Goal: Task Accomplishment & Management: Complete application form

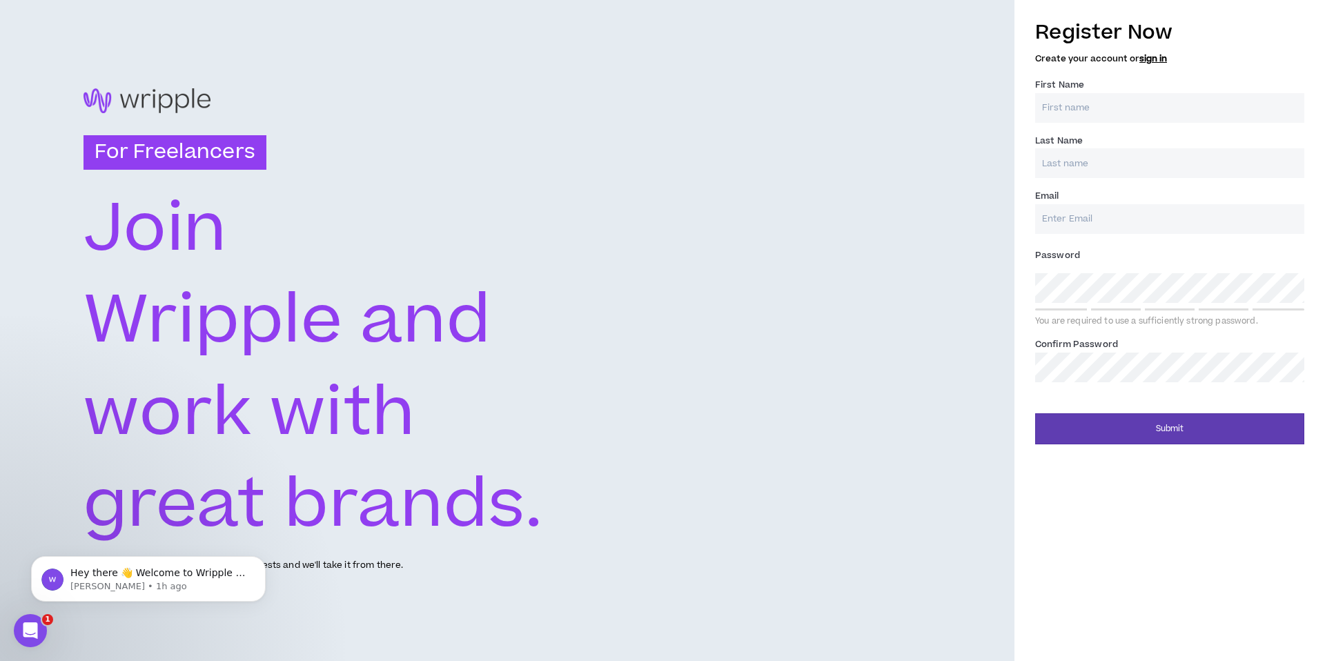
click at [1140, 110] on input "First Name *" at bounding box center [1169, 108] width 269 height 30
type input "[PERSON_NAME]"
type input "[EMAIL_ADDRESS][DOMAIN_NAME]"
type input "[PERSON_NAME]"
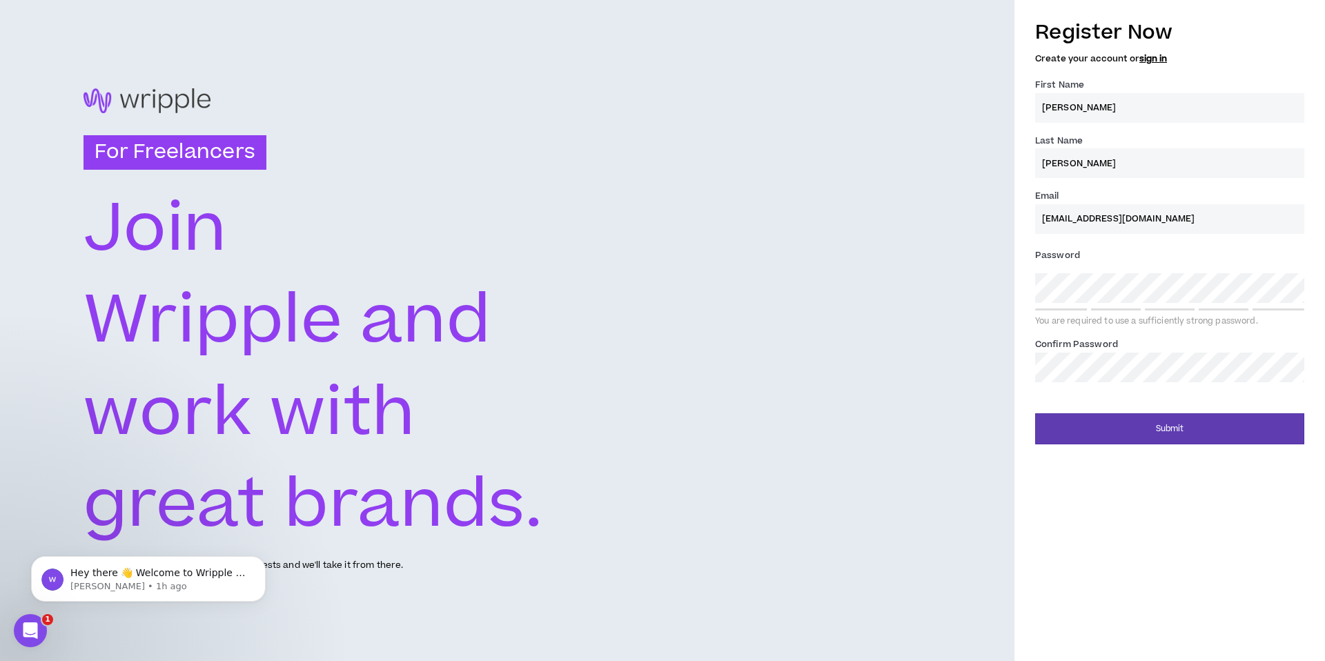
type input "[EMAIL_ADDRESS][DOMAIN_NAME]"
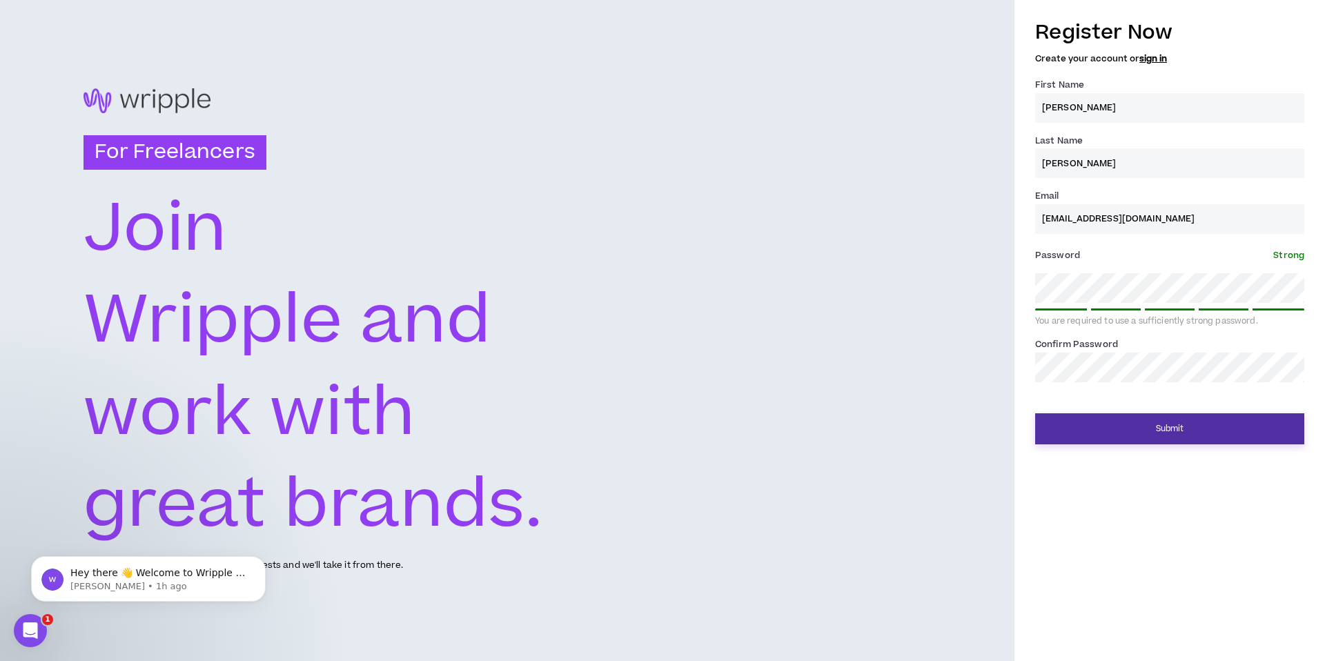
click at [1150, 440] on button "Submit" at bounding box center [1169, 428] width 269 height 31
